Goal: Find specific page/section: Find specific page/section

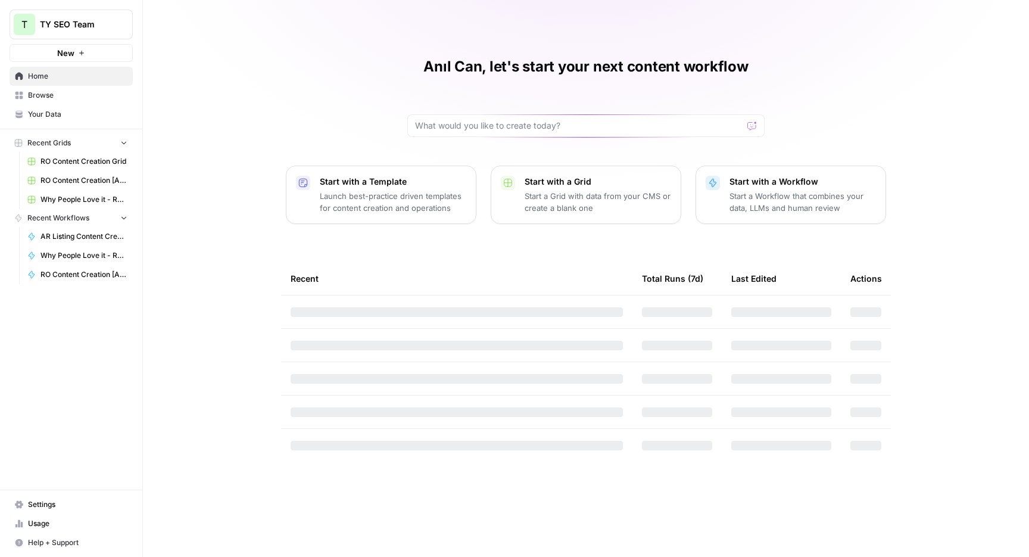
click at [76, 160] on span "RO Content Creation Grid" at bounding box center [83, 161] width 87 height 11
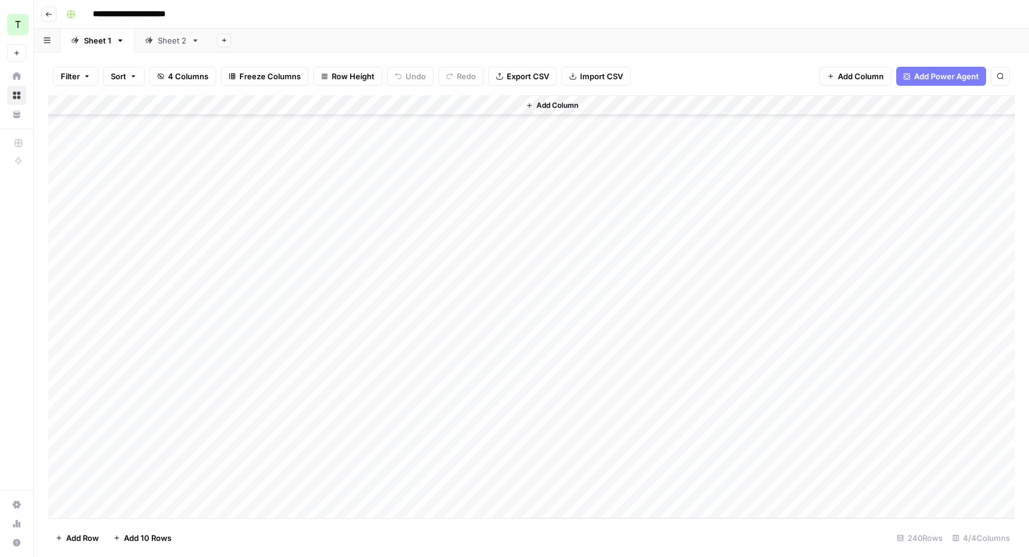
scroll to position [2182, 0]
click at [49, 16] on icon "button" at bounding box center [48, 14] width 7 height 7
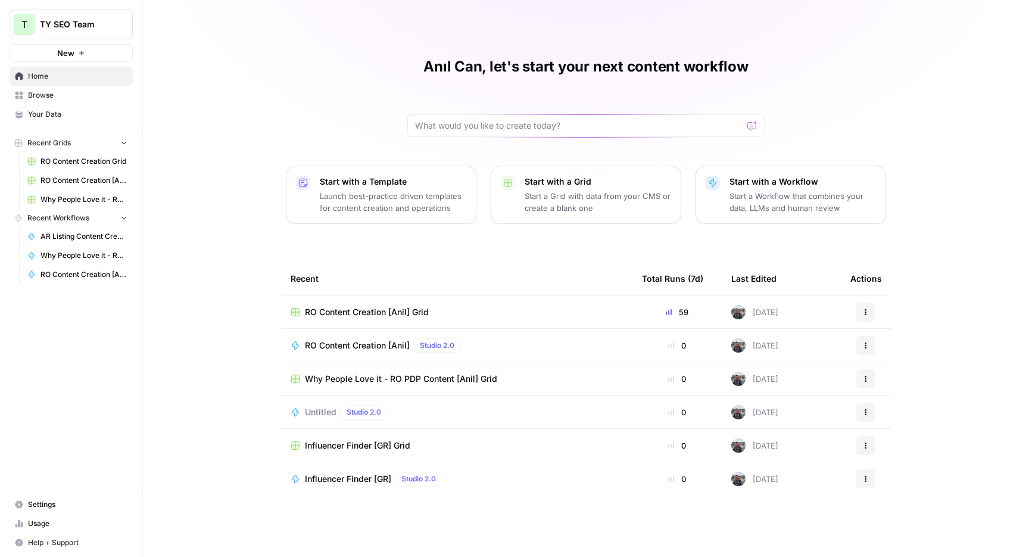
click at [95, 179] on span "RO Content Creation [Anil] Grid" at bounding box center [83, 180] width 87 height 11
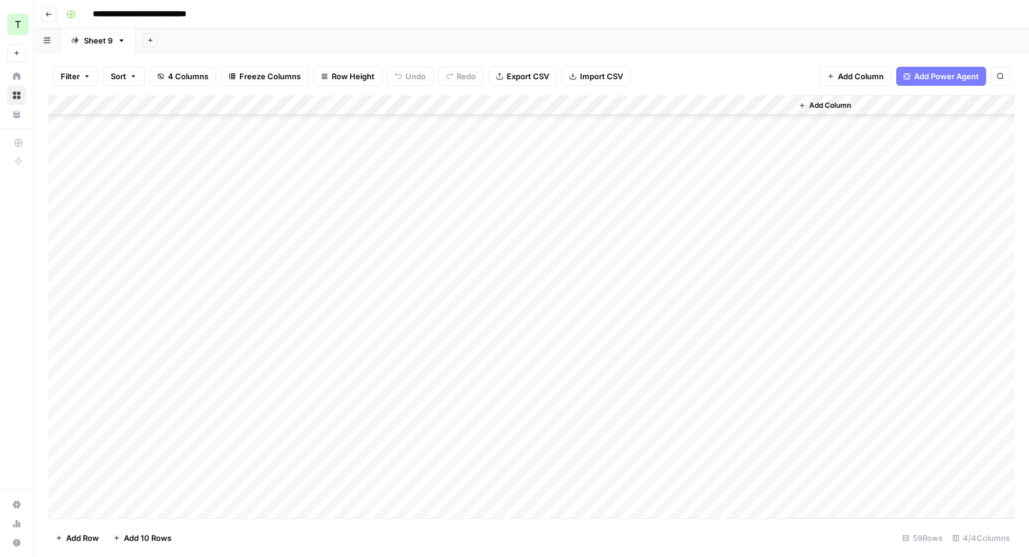
scroll to position [811, 0]
